Goal: Transaction & Acquisition: Purchase product/service

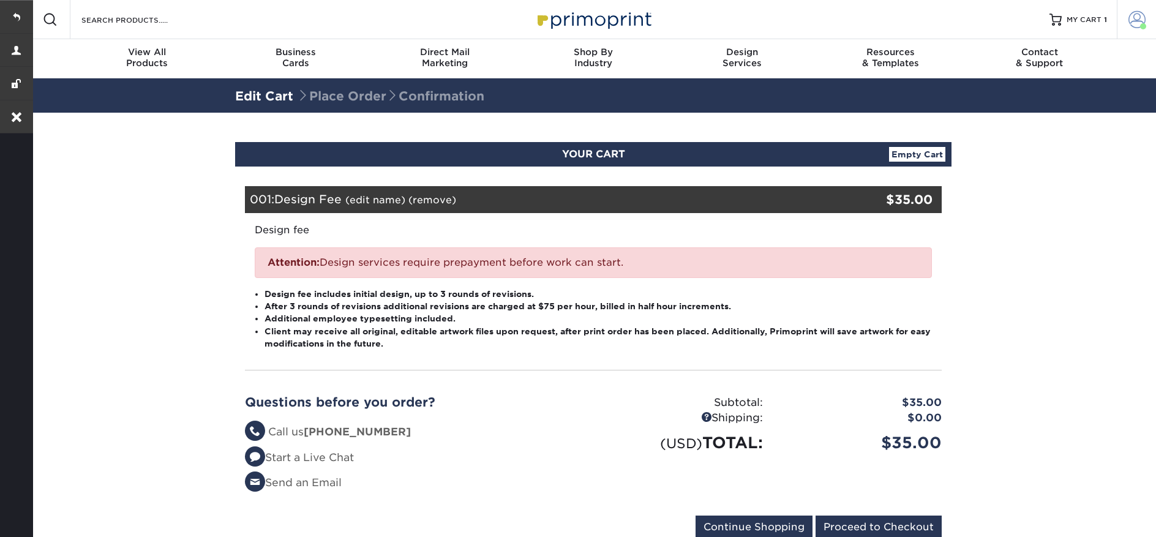
click at [1133, 17] on span at bounding box center [1137, 19] width 17 height 17
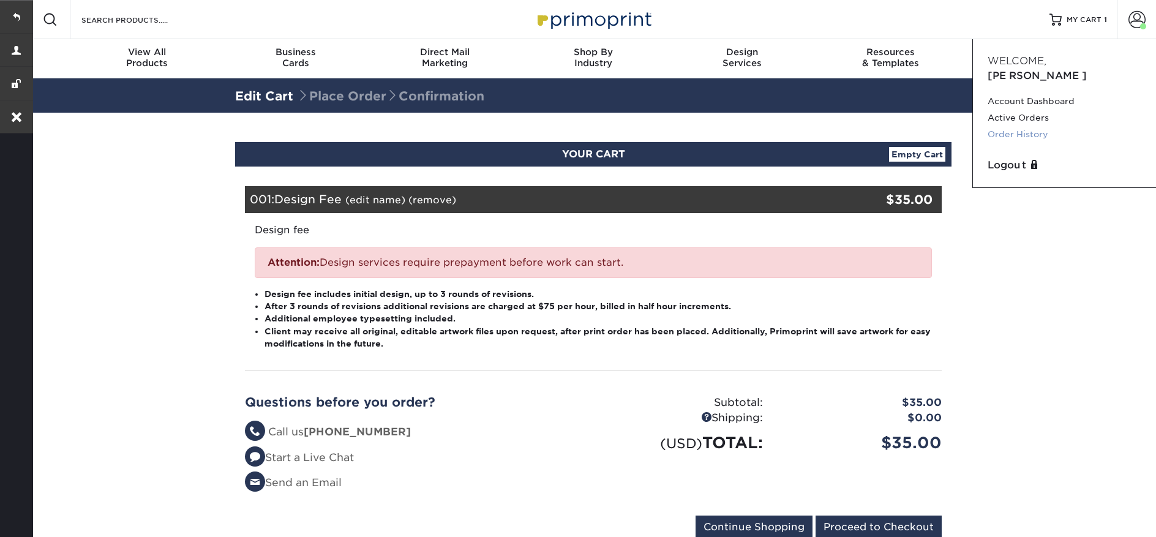
click at [1075, 126] on link "Order History" at bounding box center [1065, 134] width 154 height 17
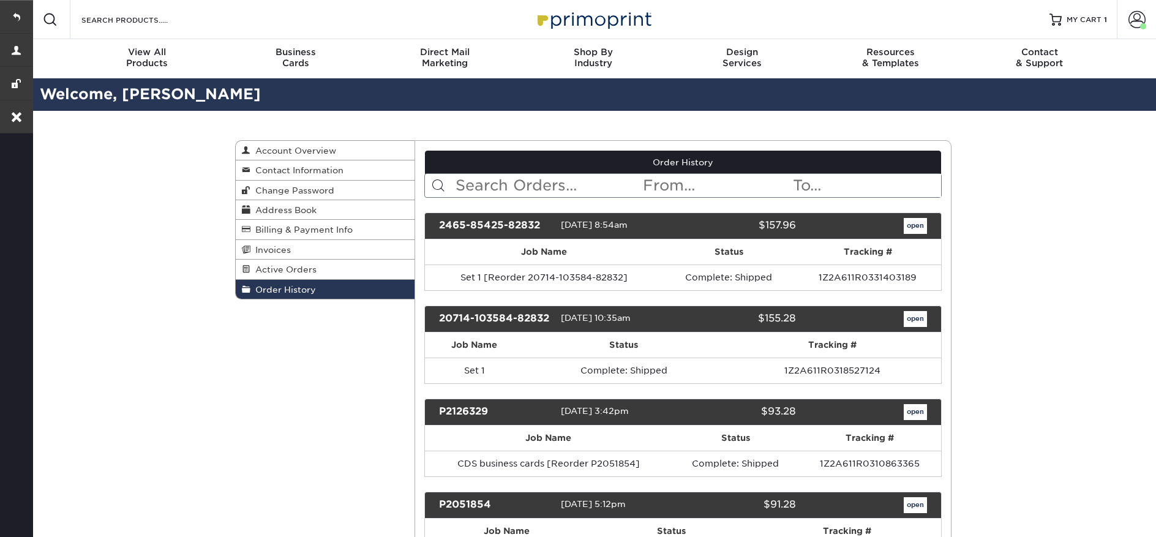
click at [562, 185] on input "text" at bounding box center [548, 185] width 188 height 23
paste input "[EMAIL_ADDRESS][DOMAIN_NAME]"
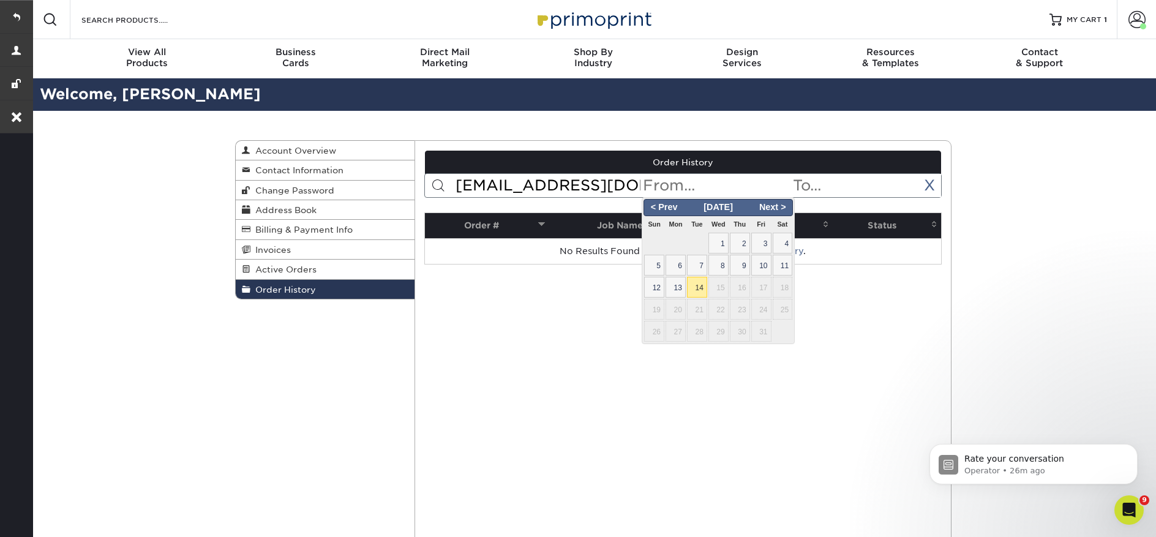
click at [680, 190] on input "text" at bounding box center [716, 185] width 149 height 23
drag, startPoint x: 640, startPoint y: 183, endPoint x: 451, endPoint y: 180, distance: 189.2
click at [453, 178] on form "[EMAIL_ADDRESS][DOMAIN_NAME] < Prev Next > [DATE] Sun Mon Tue Wed Thu Fri Sat 1…" at bounding box center [683, 185] width 518 height 24
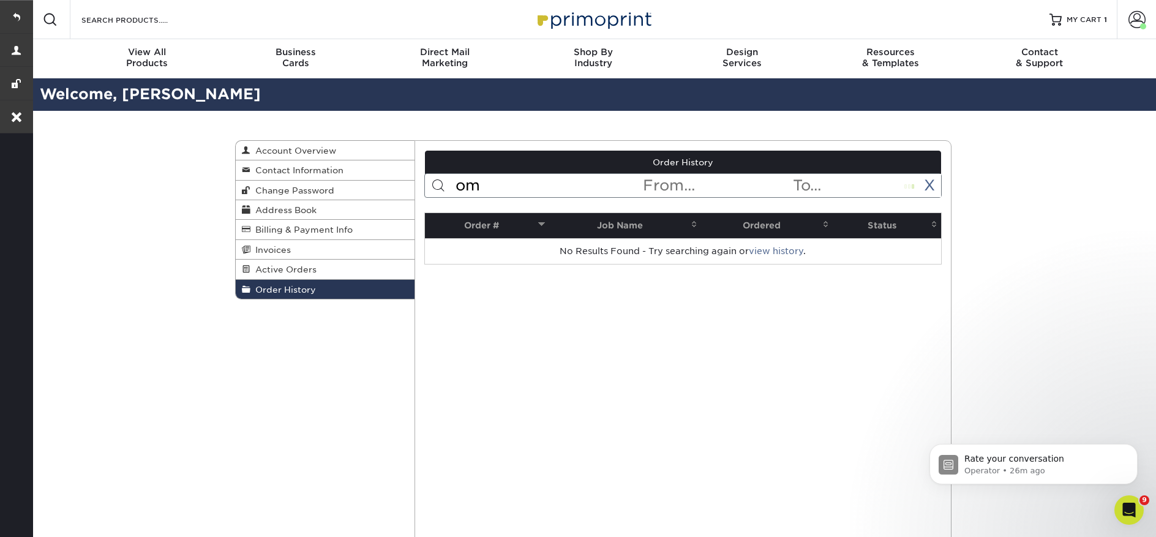
type input "m"
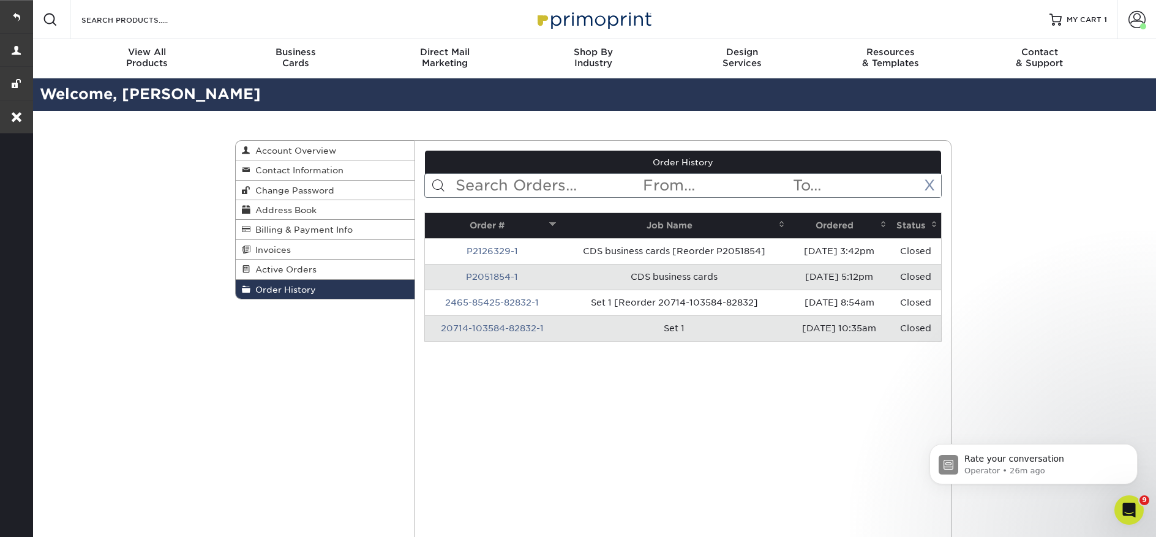
paste input "2465-85425-82832"
type input "2465-85425-82832"
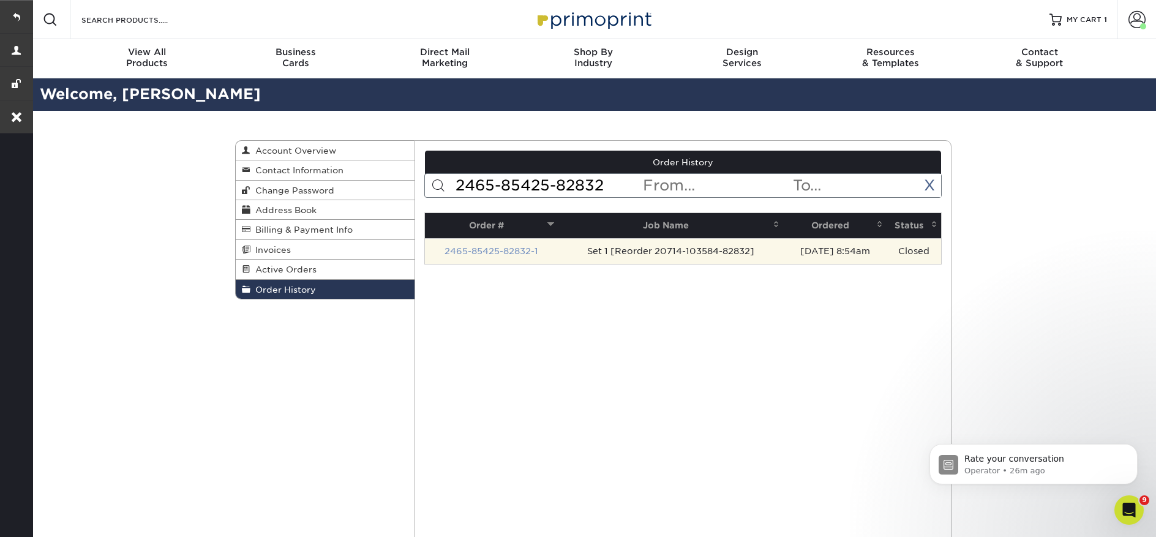
click at [524, 249] on link "2465-85425-82832-1" at bounding box center [492, 251] width 94 height 10
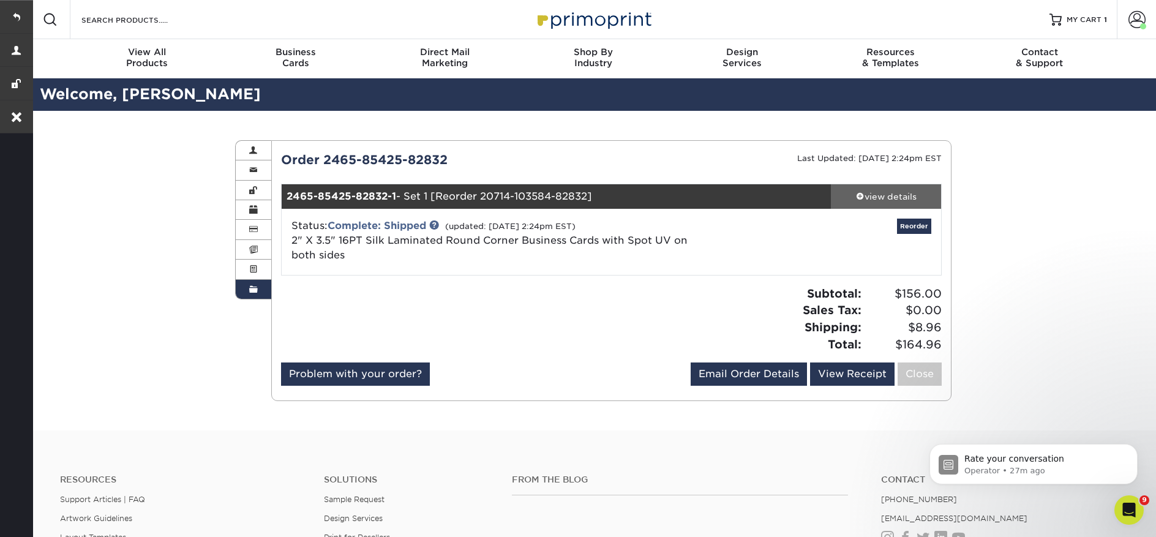
click at [876, 195] on div "view details" at bounding box center [886, 196] width 110 height 12
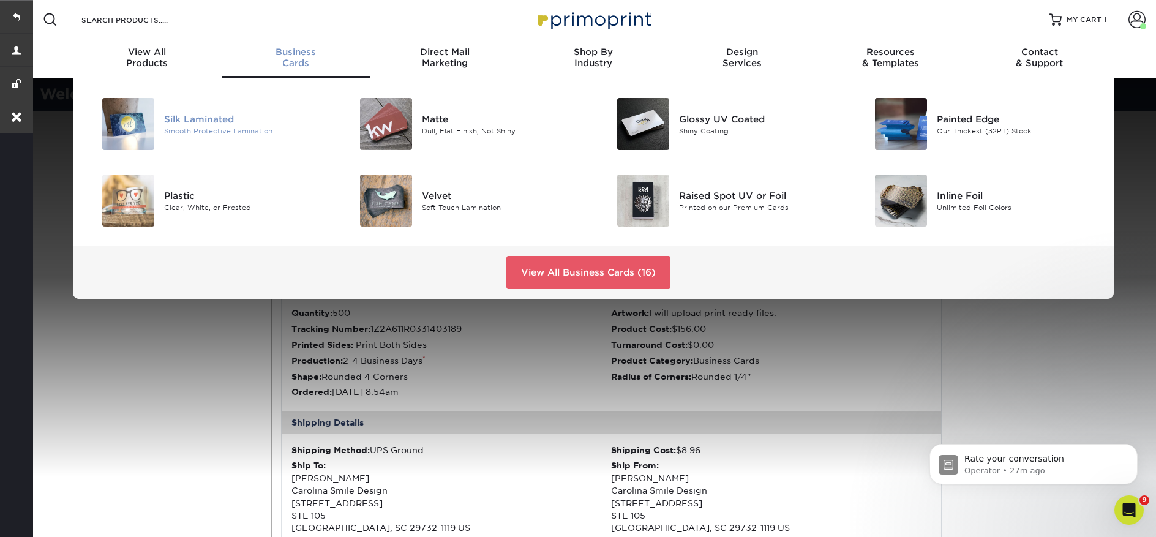
click at [205, 118] on div "Silk Laminated" at bounding box center [245, 118] width 162 height 13
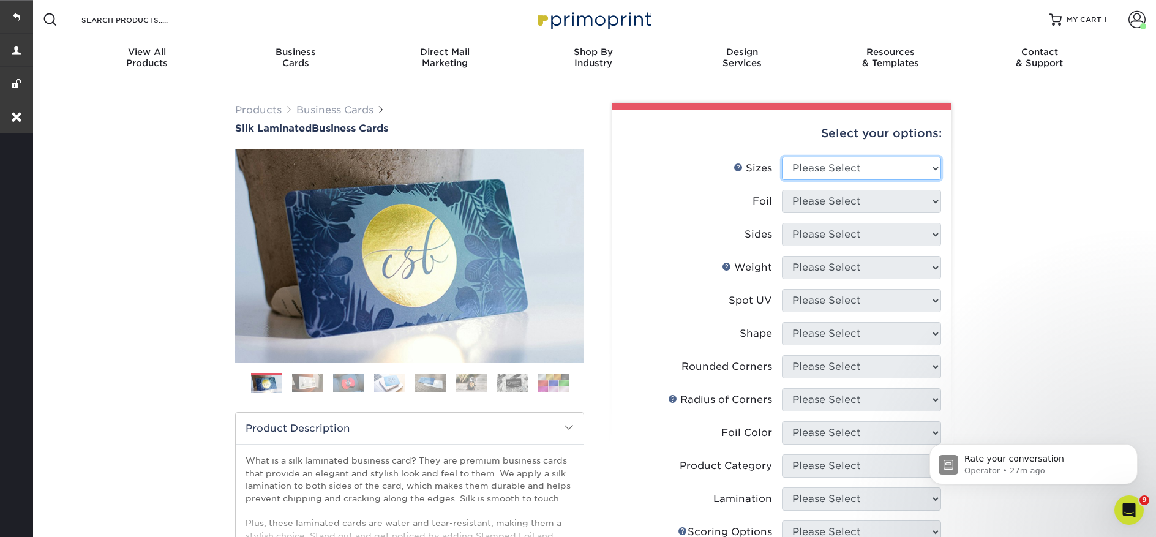
click at [860, 163] on select "Please Select 1.5" x 3.5" - Mini 1.75" x 3.5" - Mini 2" x 2" - Square 2" x 3" -…" at bounding box center [861, 168] width 159 height 23
select select "2.00x3.50"
click at [782, 157] on select "Please Select 1.5" x 3.5" - Mini 1.75" x 3.5" - Mini 2" x 2" - Square 2" x 3" -…" at bounding box center [861, 168] width 159 height 23
click at [857, 203] on select "Please Select Yes No" at bounding box center [861, 201] width 159 height 23
select select "0"
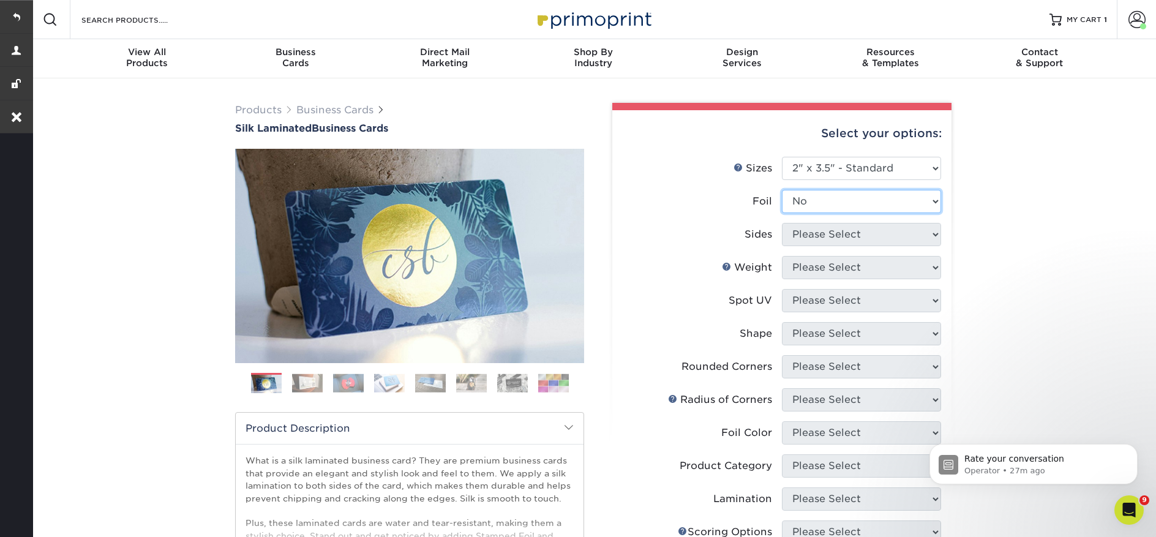
click at [782, 190] on select "Please Select Yes No" at bounding box center [861, 201] width 159 height 23
click at [826, 244] on select "Please Select Print Both Sides Print Front Only" at bounding box center [861, 234] width 159 height 23
select select "13abbda7-1d64-4f25-8bb2-c179b224825d"
click at [782, 223] on select "Please Select Print Both Sides Print Front Only" at bounding box center [861, 234] width 159 height 23
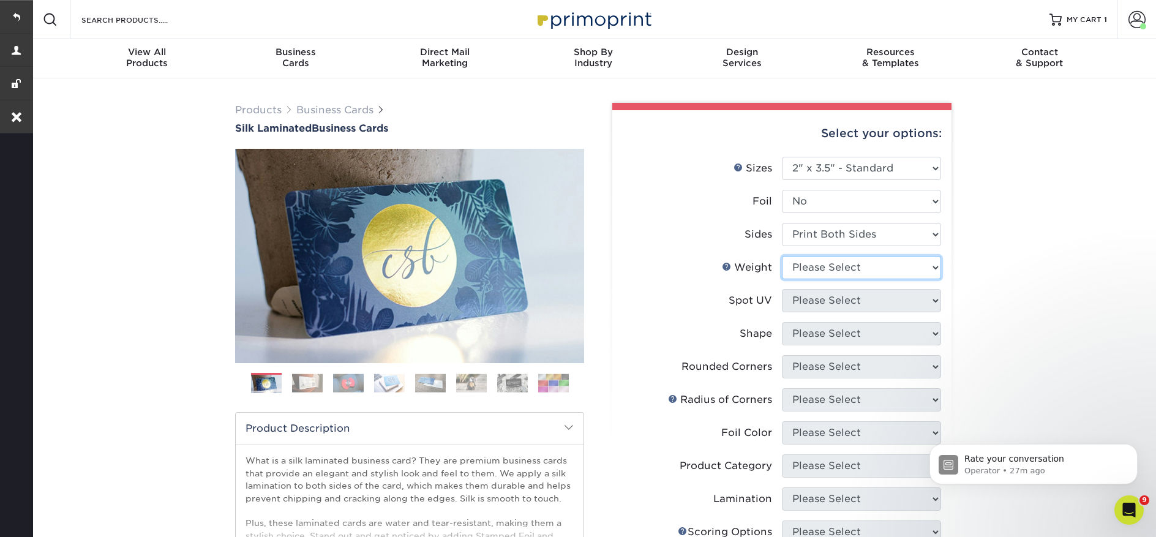
click at [817, 266] on select "Please Select 16PT" at bounding box center [861, 267] width 159 height 23
select select "16PT"
click at [782, 256] on select "Please Select 16PT" at bounding box center [861, 267] width 159 height 23
click at [828, 304] on select "Please Select No Spot UV Front and Back (Both Sides) Front Only Back Only" at bounding box center [861, 300] width 159 height 23
select select "0"
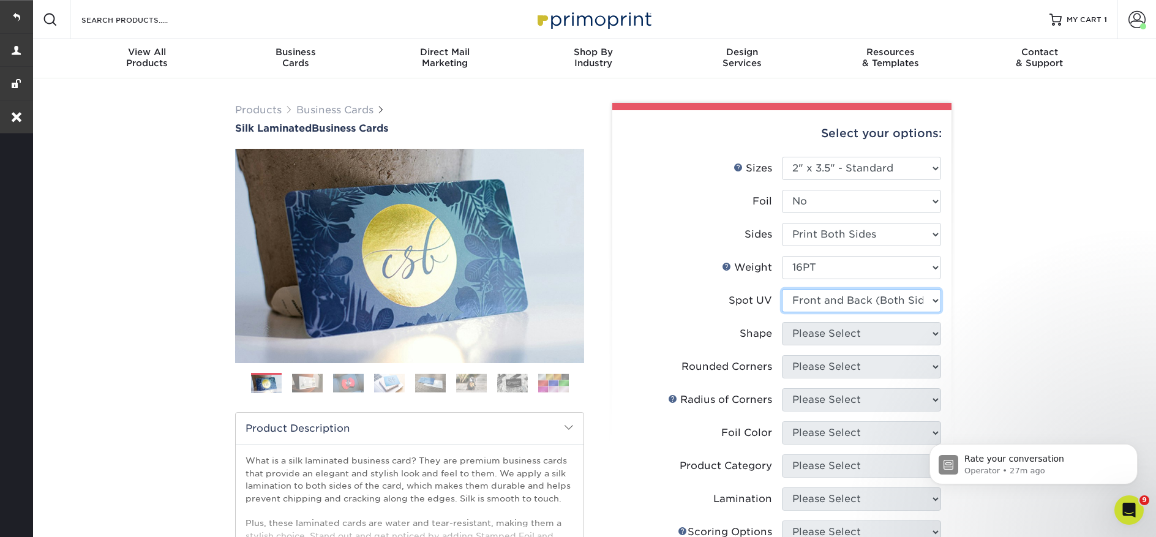
click at [782, 289] on select "Please Select No Spot UV Front and Back (Both Sides) Front Only Back Only" at bounding box center [861, 300] width 159 height 23
click at [825, 335] on select "Please Select Standard" at bounding box center [861, 333] width 159 height 23
select select "standard"
click at [782, 322] on select "Please Select Standard" at bounding box center [861, 333] width 159 height 23
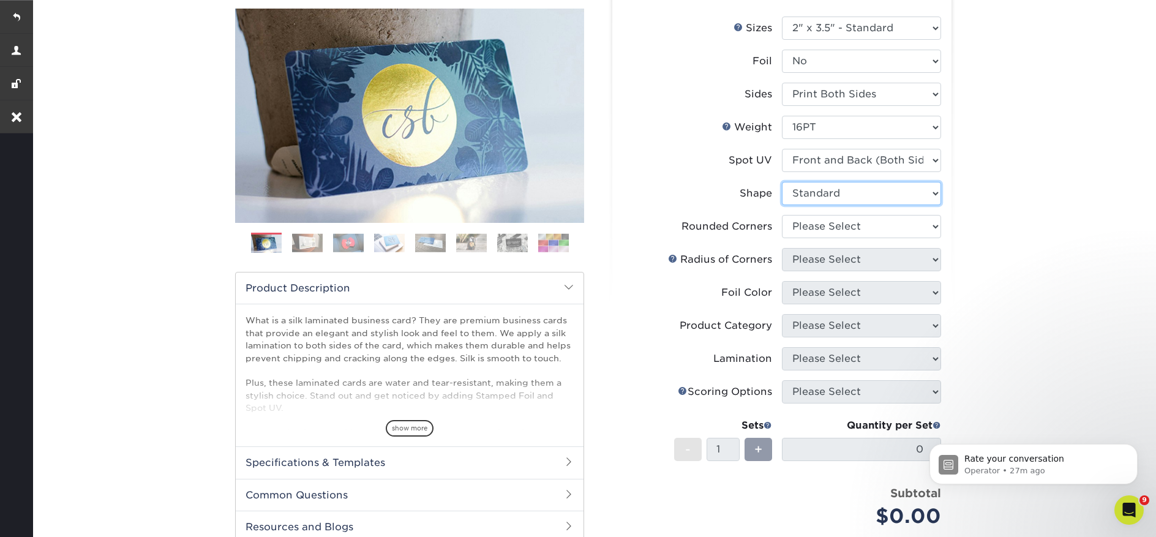
scroll to position [141, 0]
click at [807, 217] on select "Please Select Yes - Round 2 Corners Yes - Round 4 Corners No" at bounding box center [861, 225] width 159 height 23
select select "0"
click at [782, 214] on select "Please Select Yes - Round 2 Corners Yes - Round 4 Corners No" at bounding box center [861, 225] width 159 height 23
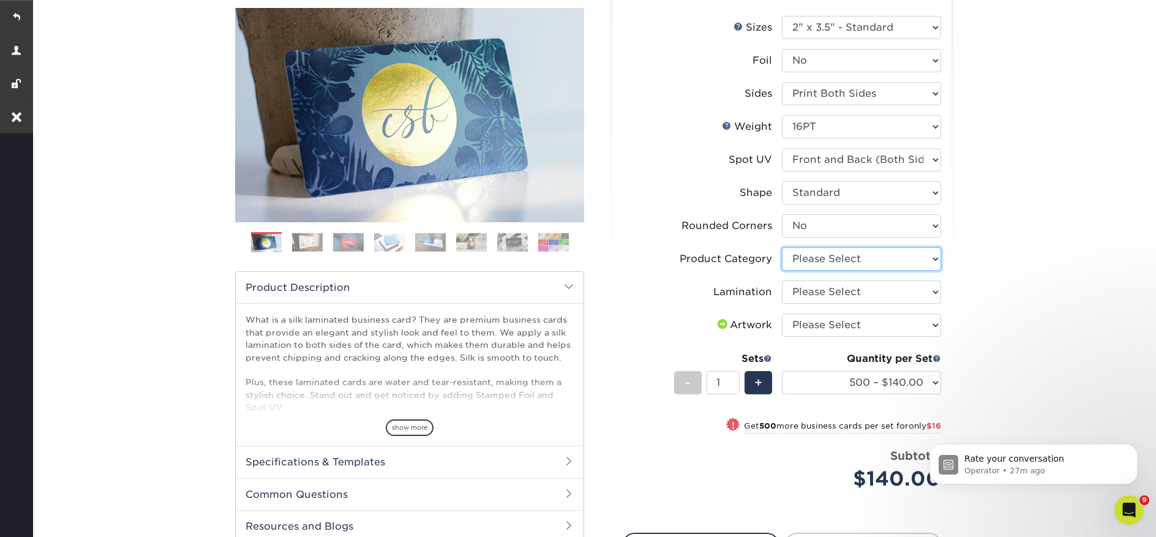
click at [818, 264] on select "Please Select Business Cards" at bounding box center [861, 258] width 159 height 23
select select "3b5148f1-0588-4f88-a218-97bcfdce65c1"
click at [782, 247] on select "Please Select Business Cards" at bounding box center [861, 258] width 159 height 23
click at [831, 294] on select "Please Select Silk" at bounding box center [861, 291] width 159 height 23
select select "ccacb42f-45f7-42d3-bbd3-7c8421cf37f0"
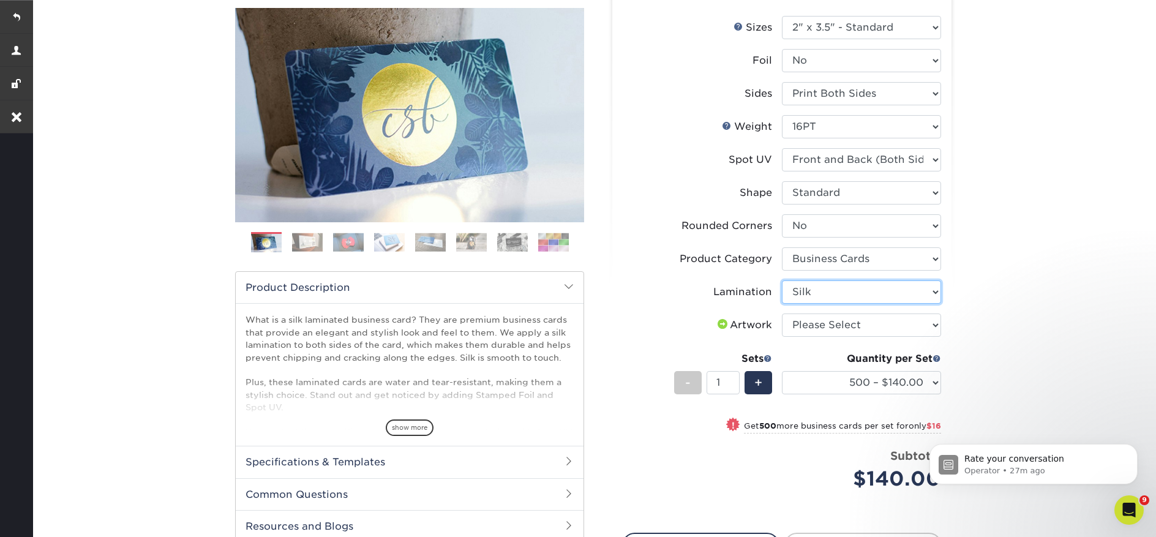
click at [782, 280] on select "Please Select Silk" at bounding box center [861, 291] width 159 height 23
click at [844, 325] on select "Please Select I will upload files I need a design - $100" at bounding box center [861, 325] width 159 height 23
select select "upload"
click at [782, 314] on select "Please Select I will upload files I need a design - $100" at bounding box center [861, 325] width 159 height 23
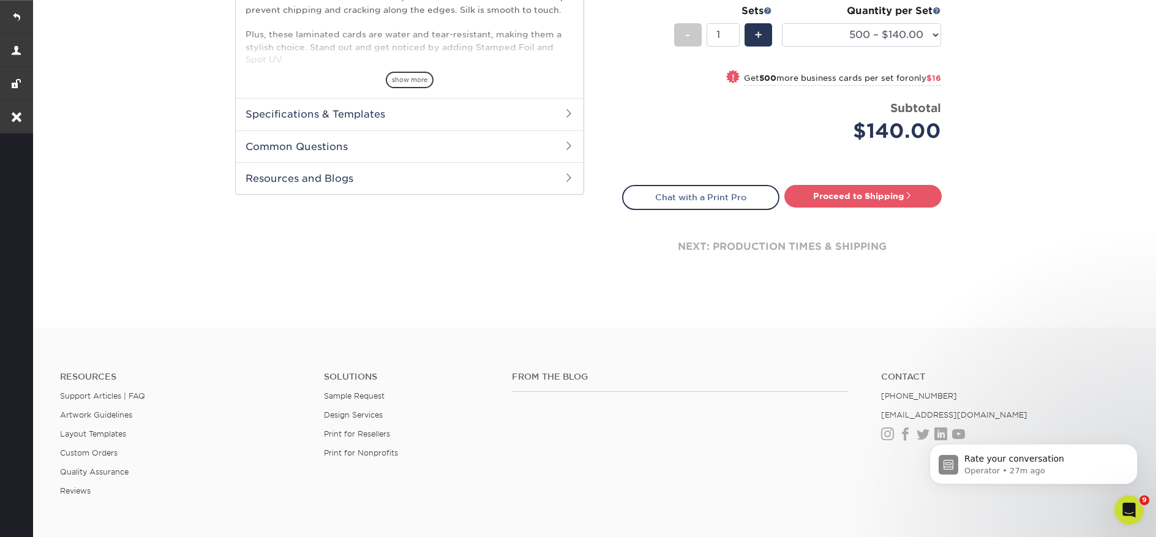
scroll to position [303, 0]
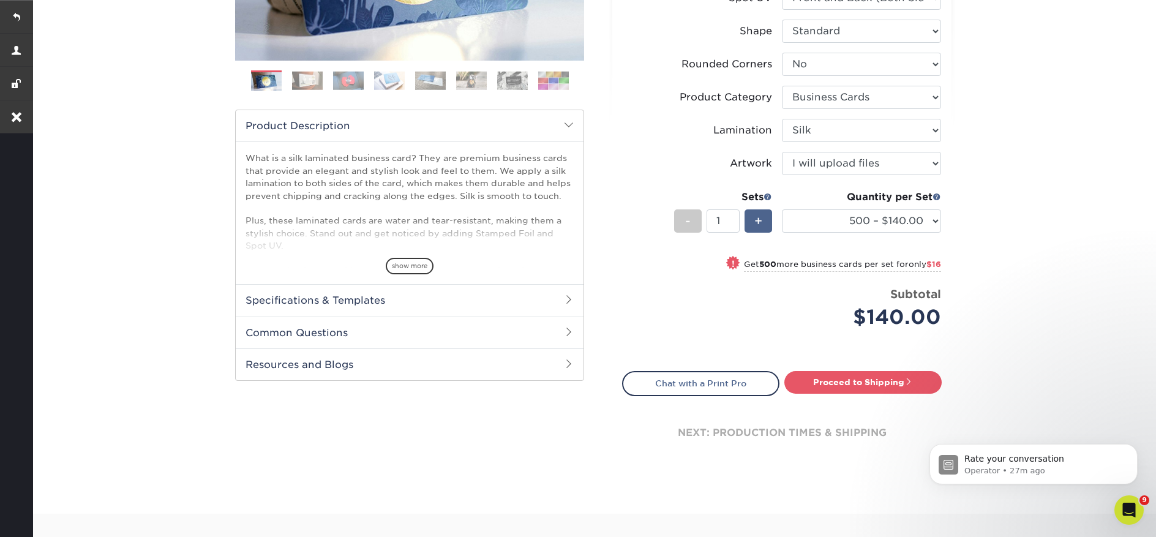
click at [748, 211] on div "+" at bounding box center [759, 220] width 28 height 23
type input "2"
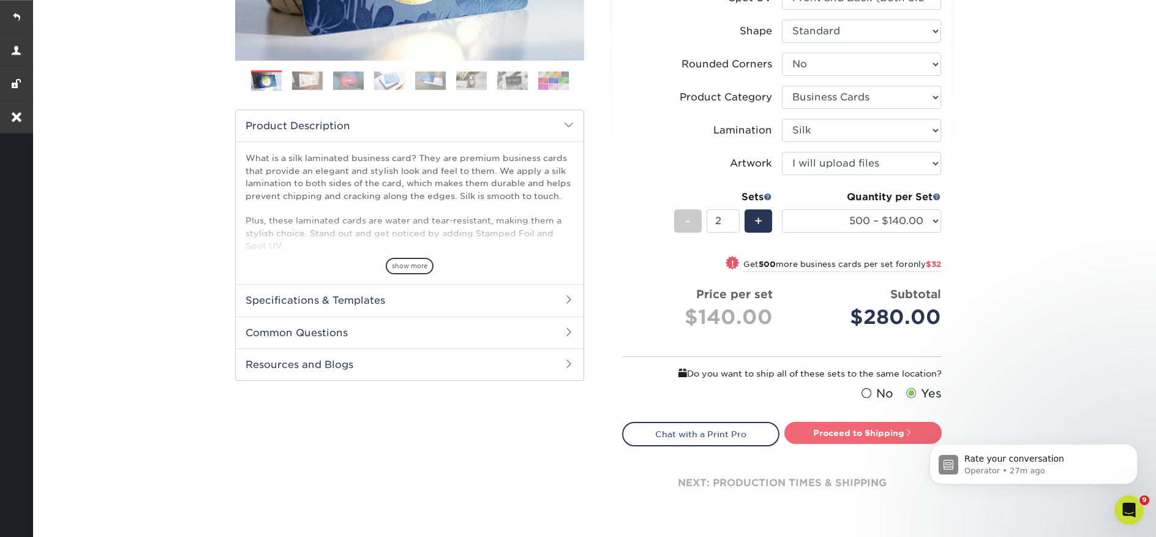
click at [851, 429] on link "Proceed to Shipping" at bounding box center [862, 433] width 157 height 22
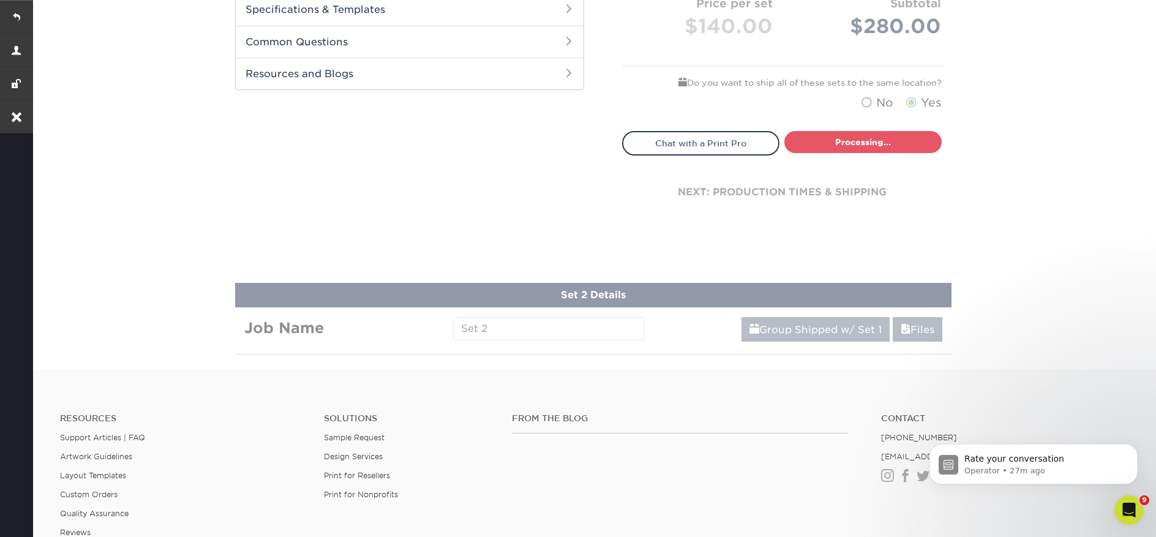
select select "a02e7c76-bdf4-4cc9-8b1d-1aa03151ab1e"
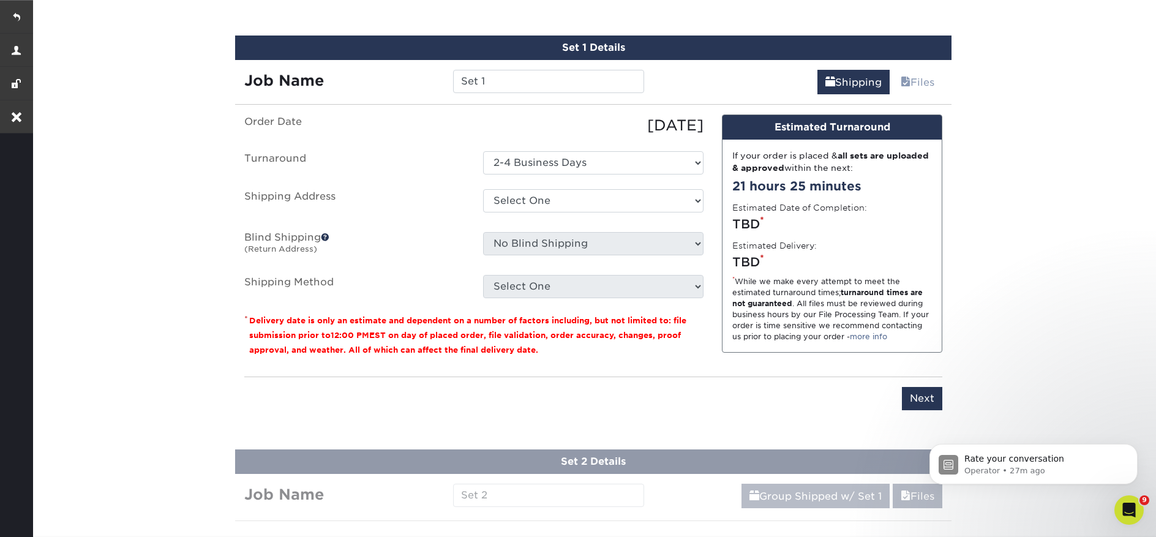
scroll to position [757, 0]
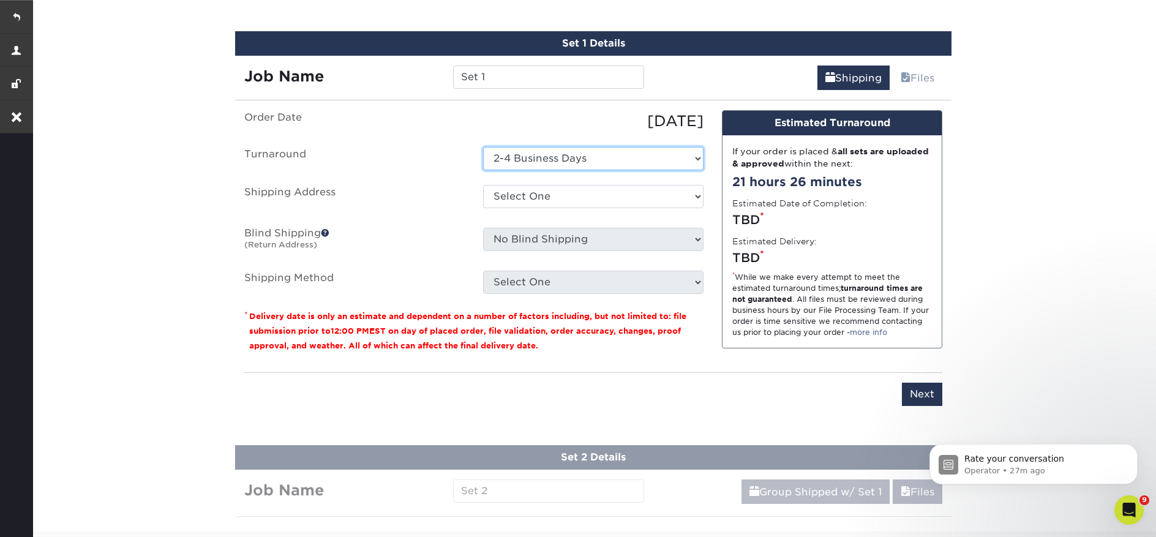
click at [533, 157] on select "Select One 2-4 Business Days" at bounding box center [593, 158] width 220 height 23
click at [483, 147] on select "Select One 2-4 Business Days" at bounding box center [593, 158] width 220 height 23
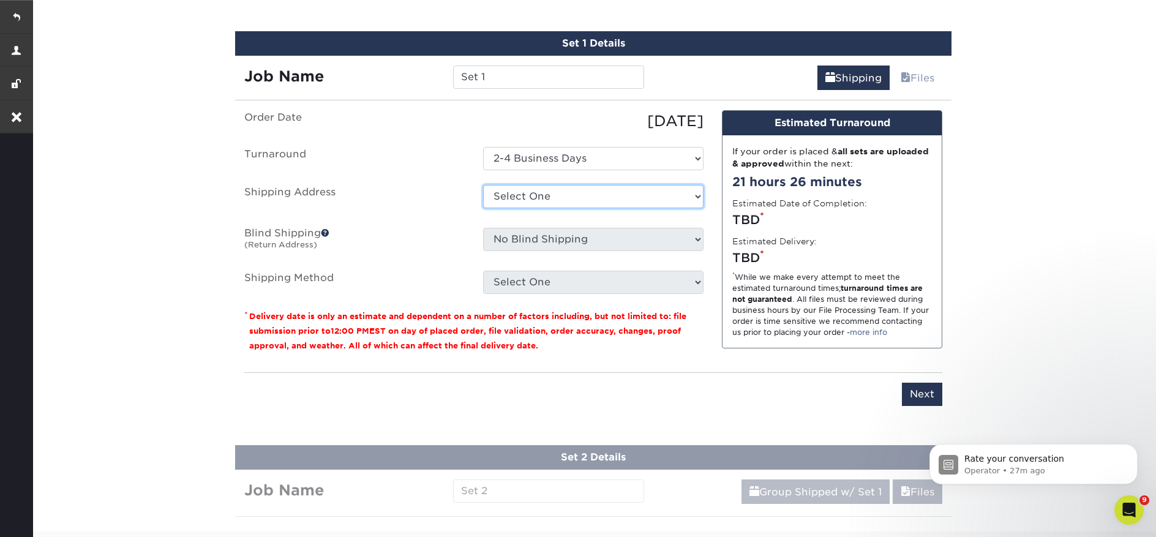
click at [536, 194] on select "Select One Carolina Smile Design LLC + Add New Address" at bounding box center [593, 196] width 220 height 23
select select "53780"
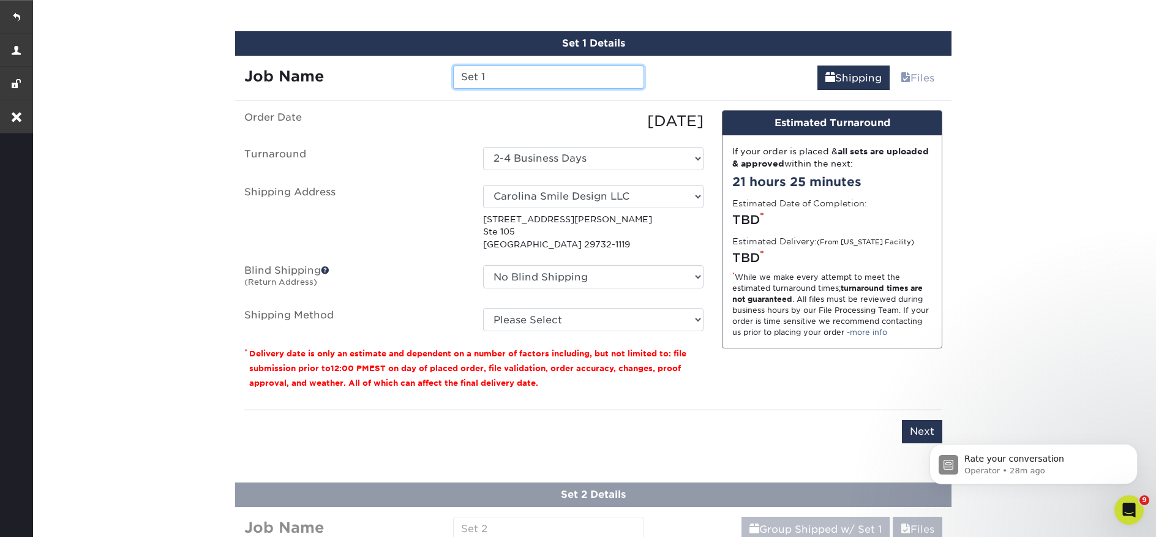
drag, startPoint x: 503, startPoint y: 78, endPoint x: 457, endPoint y: 78, distance: 45.3
click at [457, 78] on input "Set 1" at bounding box center [548, 77] width 190 height 23
paste input "Ann Kirol-Lang"
type input "Ann Kirol-Lang"
click at [577, 312] on select "Please Select Ground Shipping (+$15.08) 3 Day Shipping Service (+$16.56) 2 Day …" at bounding box center [593, 319] width 220 height 23
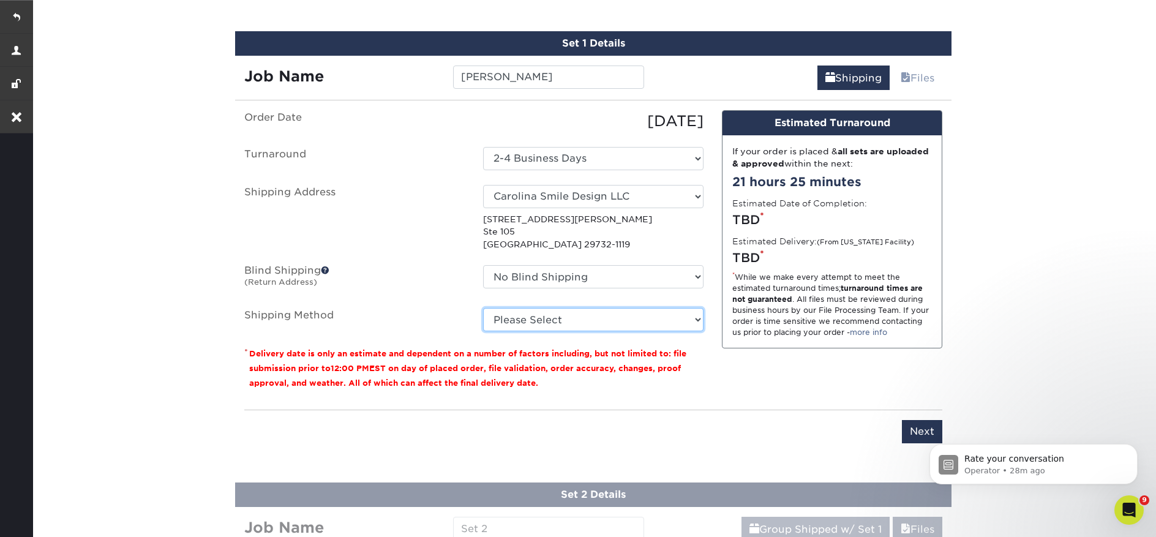
select select "03"
click at [483, 308] on select "Please Select Ground Shipping (+$15.08) 3 Day Shipping Service (+$16.56) 2 Day …" at bounding box center [593, 319] width 220 height 23
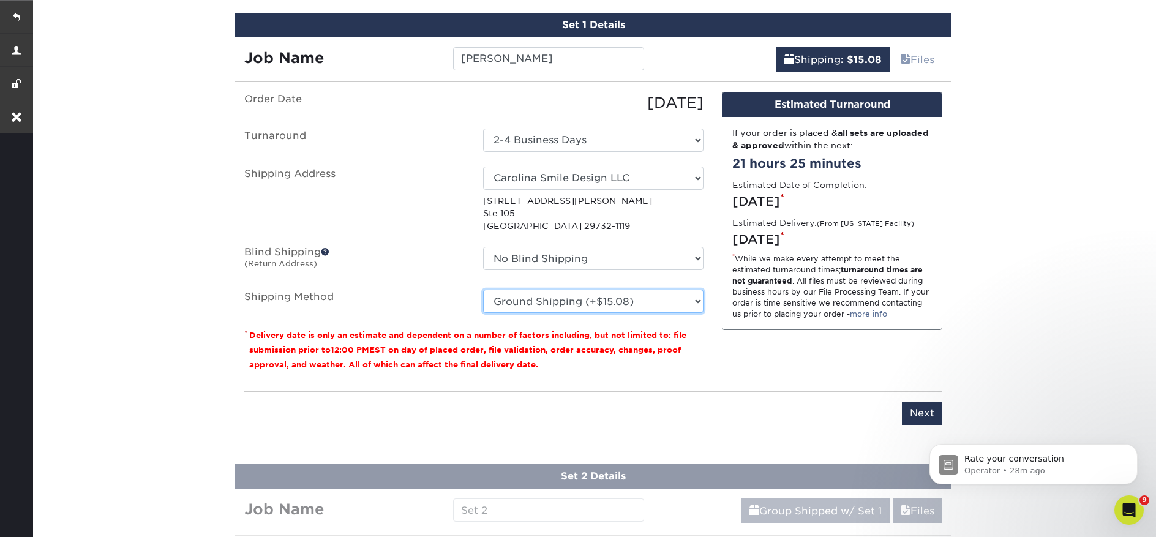
scroll to position [922, 0]
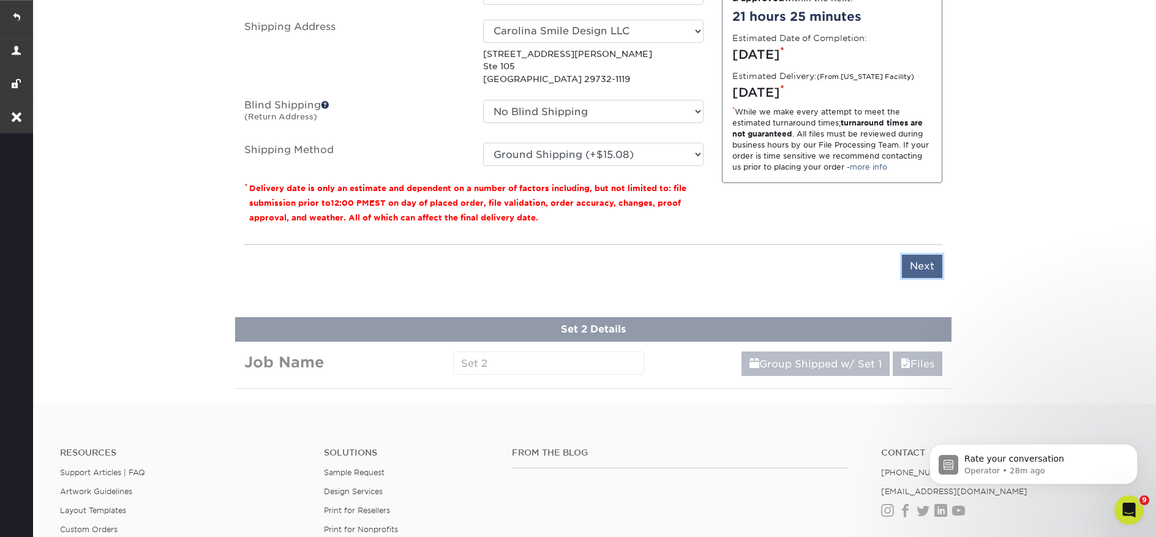
click at [905, 259] on input "Next" at bounding box center [922, 266] width 40 height 23
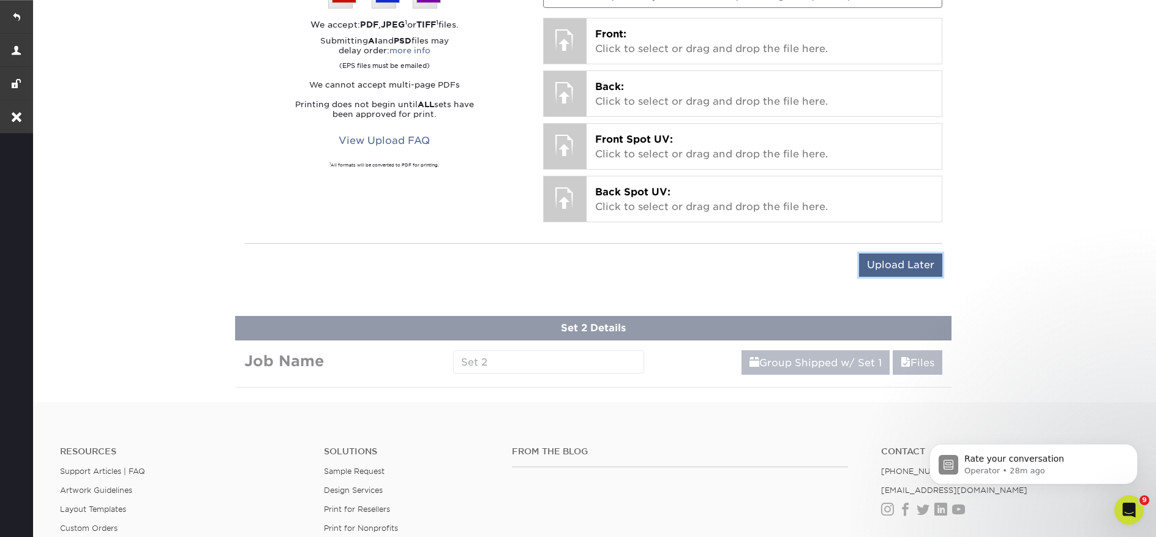
click at [890, 266] on input "Upload Later" at bounding box center [900, 265] width 83 height 23
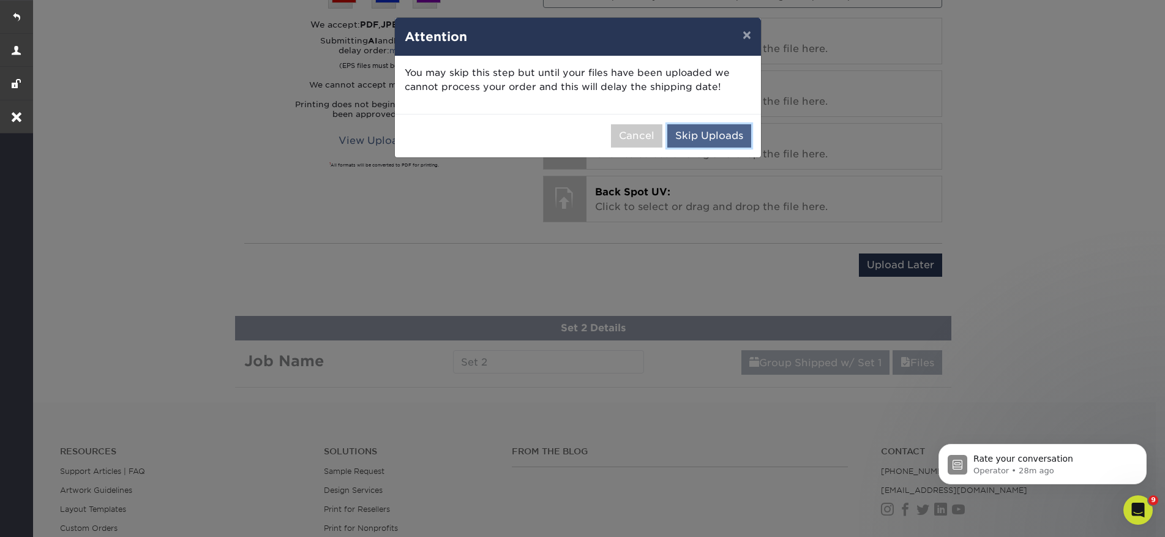
click at [686, 138] on button "Skip Uploads" at bounding box center [709, 135] width 84 height 23
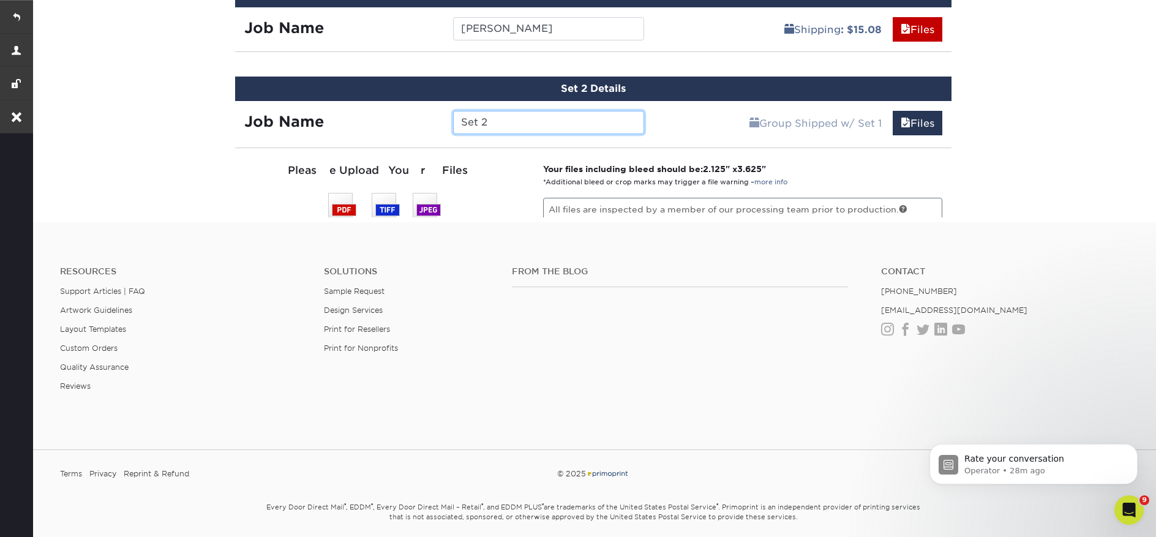
scroll to position [911, 0]
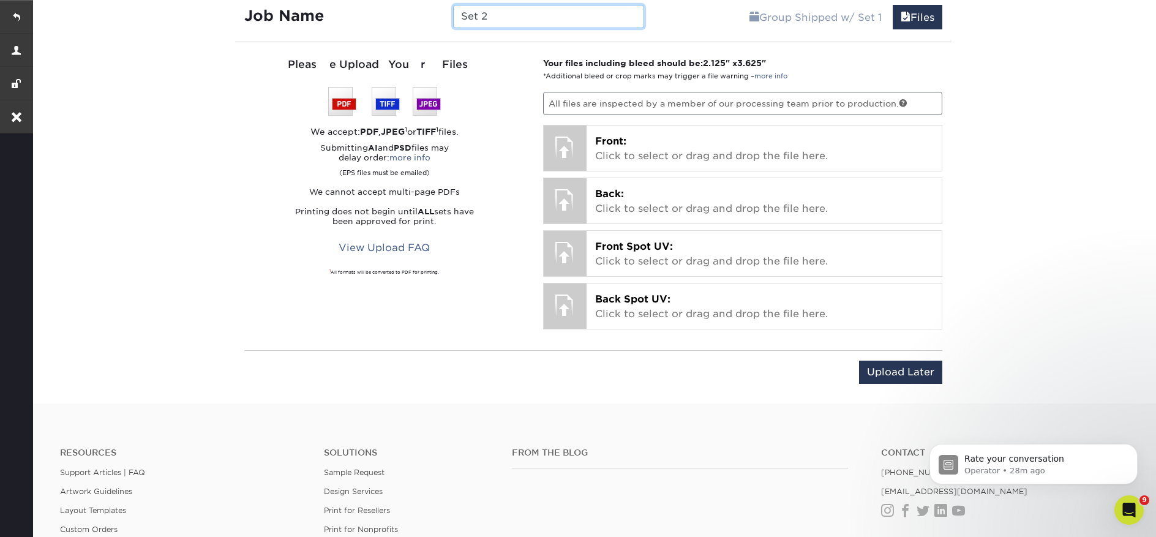
drag, startPoint x: 492, startPoint y: 19, endPoint x: 464, endPoint y: 17, distance: 27.7
click at [464, 17] on input "Set 2" at bounding box center [548, 16] width 190 height 23
paste input "Kavitha Konanur"
type input "Kavitha Konanur"
click at [871, 364] on input "Upload Later" at bounding box center [900, 372] width 83 height 23
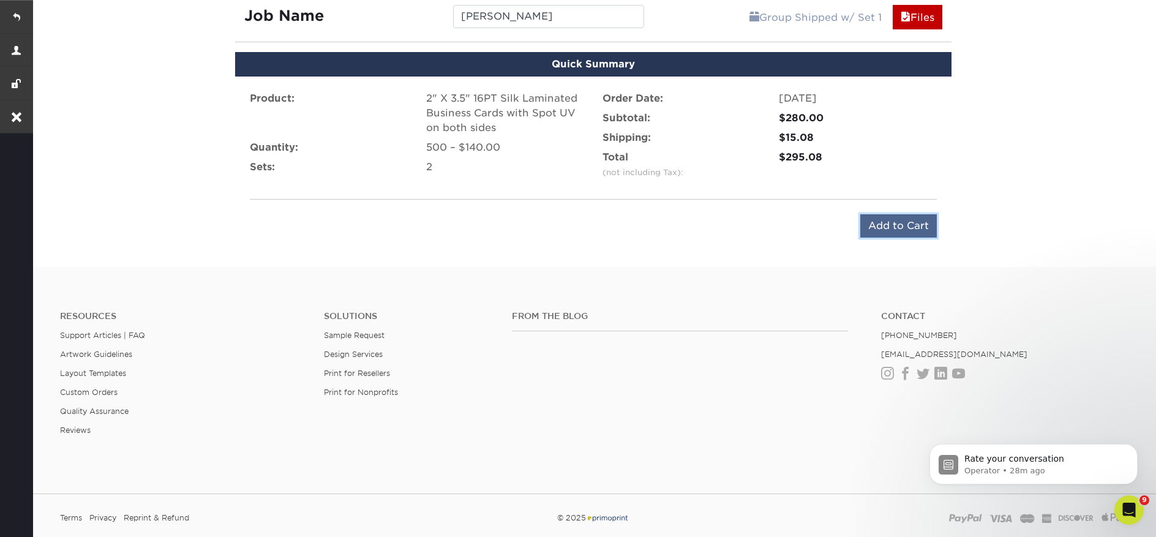
click at [882, 222] on input "Add to Cart" at bounding box center [898, 225] width 77 height 23
